Goal: Task Accomplishment & Management: Manage account settings

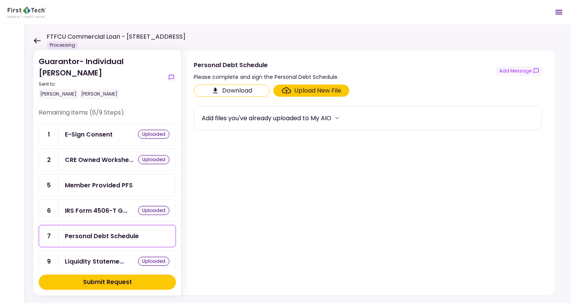
click at [115, 233] on div "Personal Debt Schedule" at bounding box center [102, 235] width 74 height 9
click at [99, 206] on div "IRS Form 4506-T G..." at bounding box center [96, 210] width 63 height 9
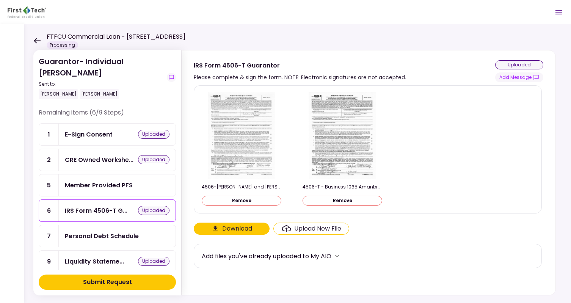
click at [92, 231] on div "Personal Debt Schedule" at bounding box center [102, 235] width 74 height 9
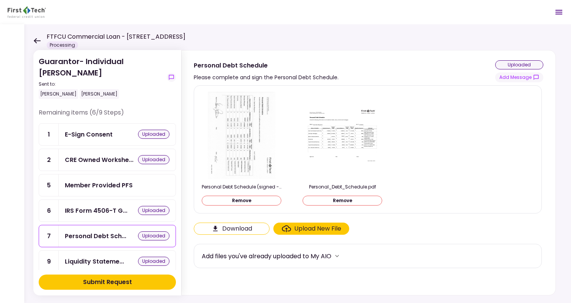
click at [345, 201] on button "Remove" at bounding box center [342, 201] width 80 height 10
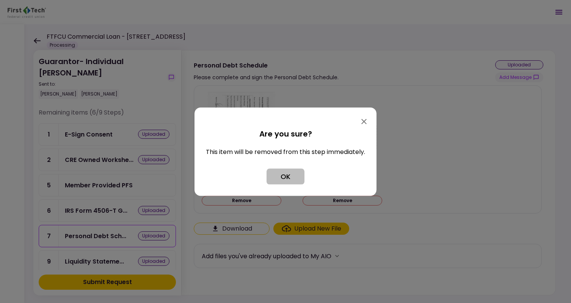
click at [278, 172] on button "OK" at bounding box center [285, 176] width 38 height 16
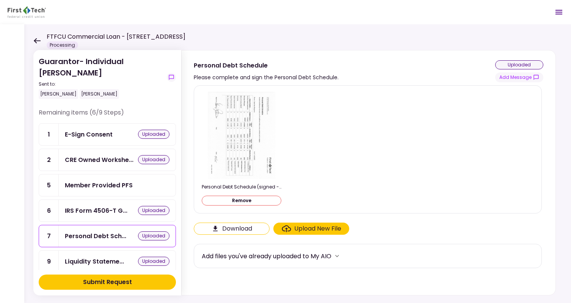
click at [109, 182] on div "Member Provided PFS" at bounding box center [99, 184] width 68 height 9
